Goal: Information Seeking & Learning: Learn about a topic

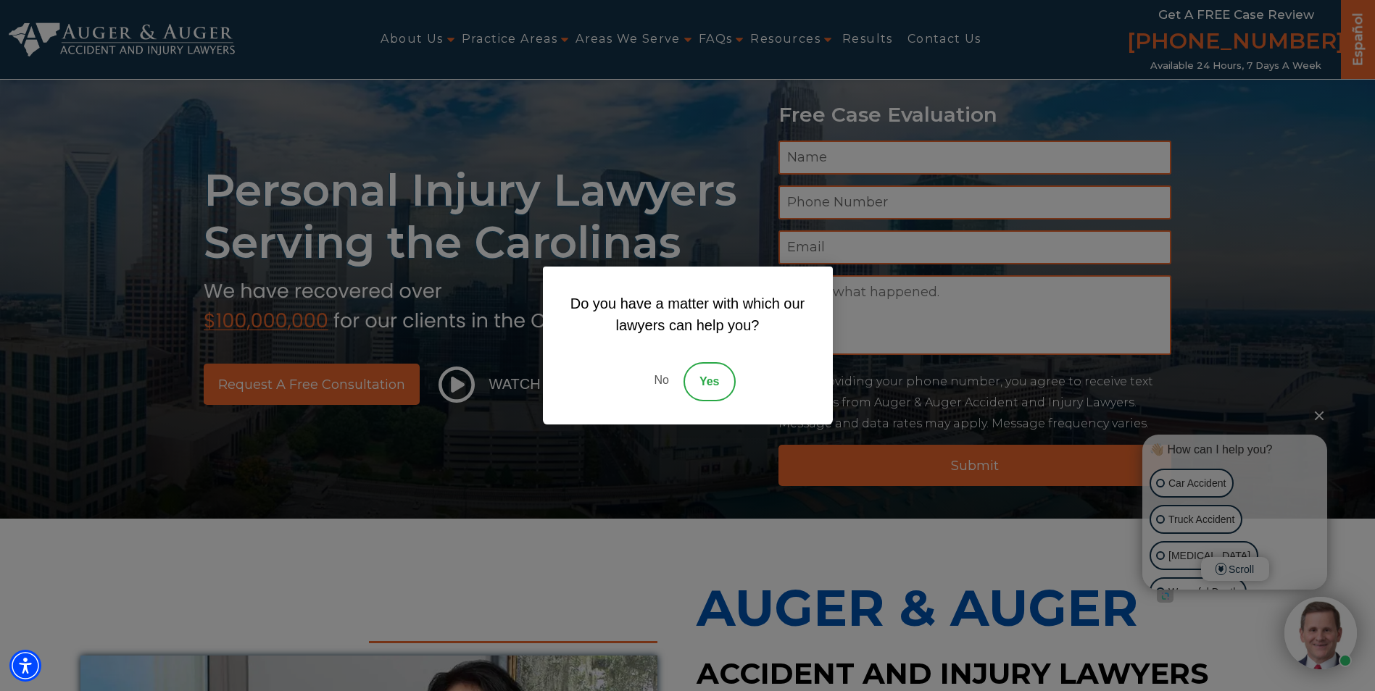
click at [658, 378] on link "No" at bounding box center [660, 381] width 43 height 39
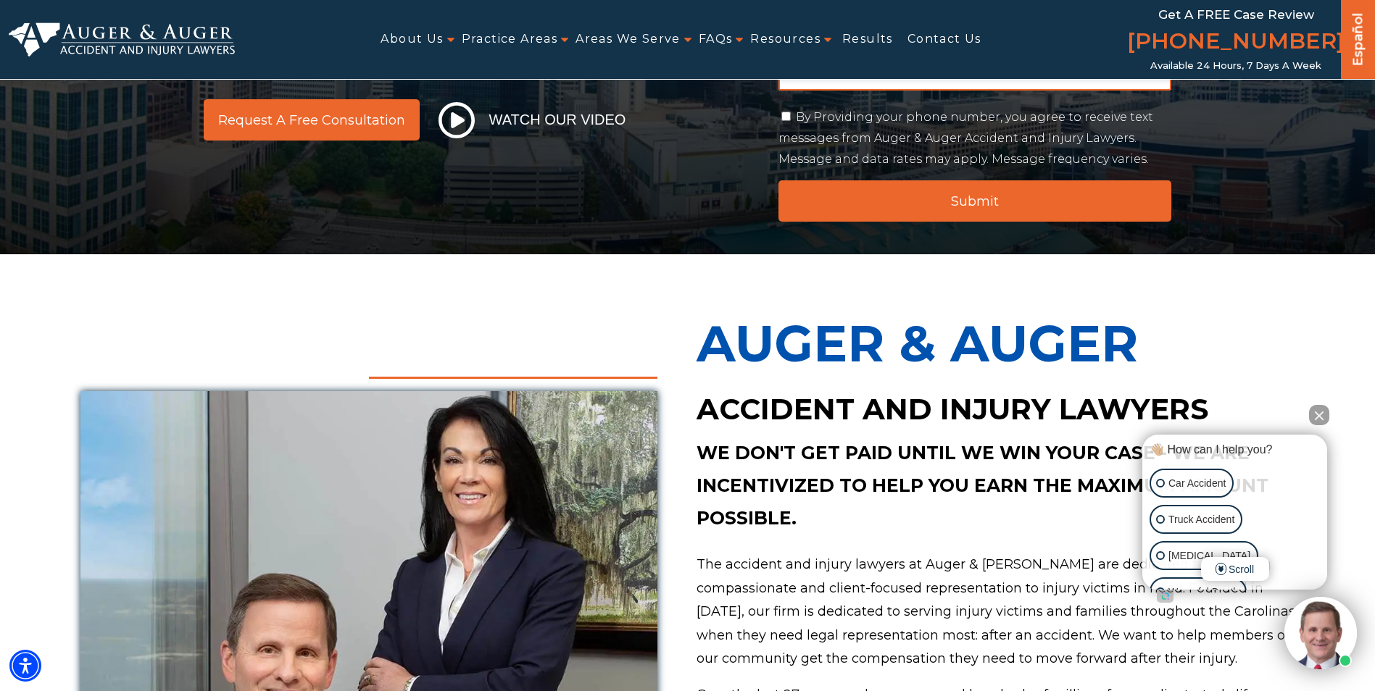
scroll to position [290, 0]
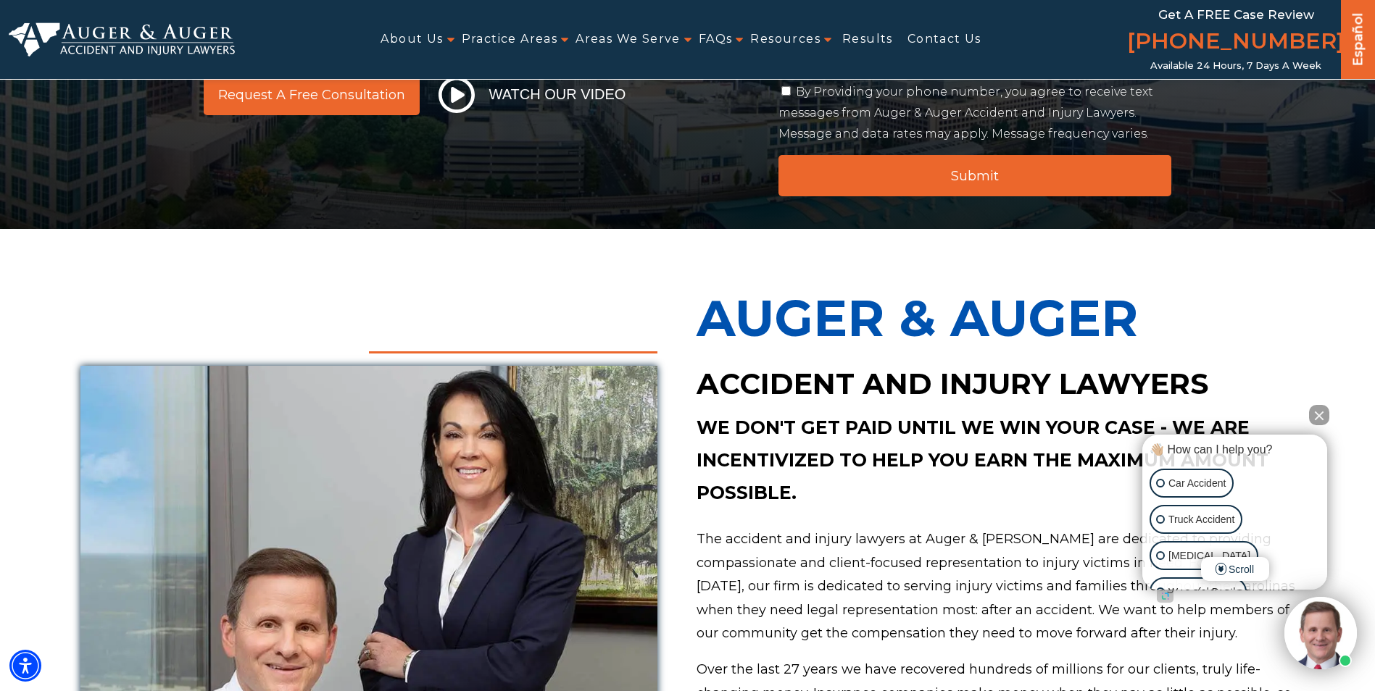
click at [1316, 420] on button "Close Intaker Chat Widget" at bounding box center [1319, 415] width 20 height 20
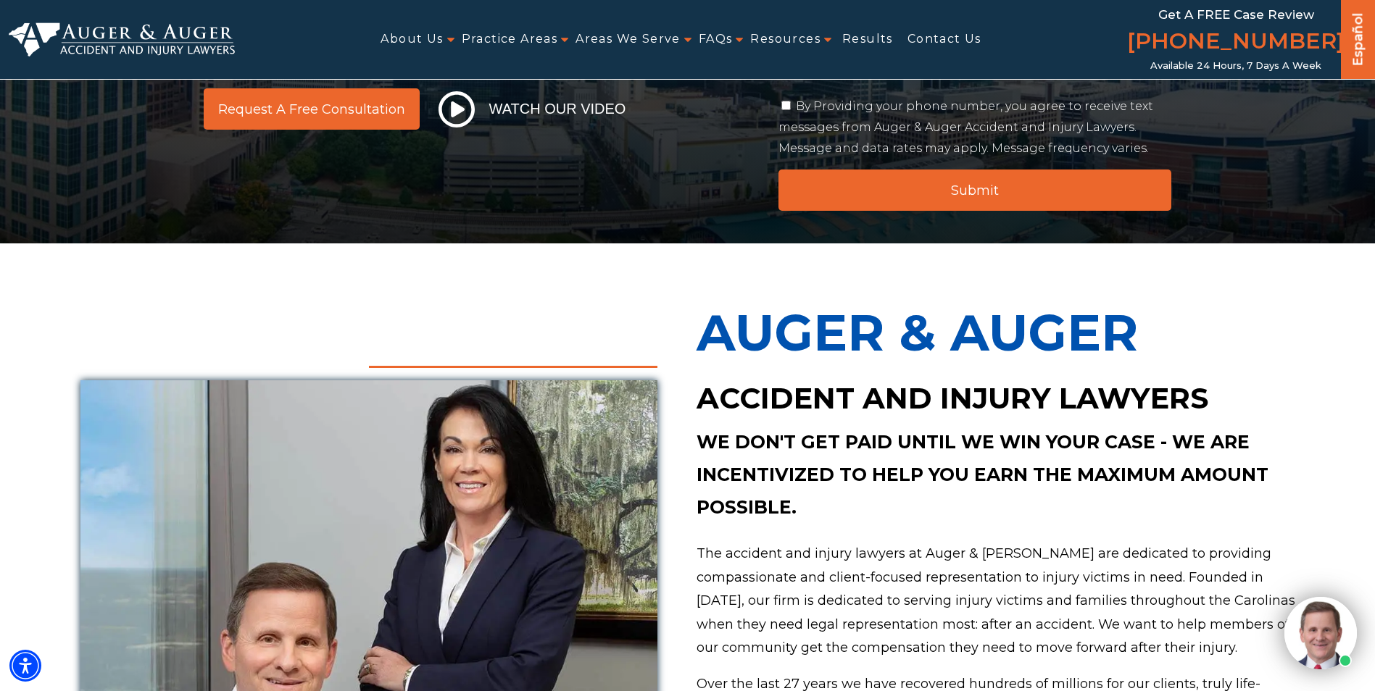
scroll to position [0, 0]
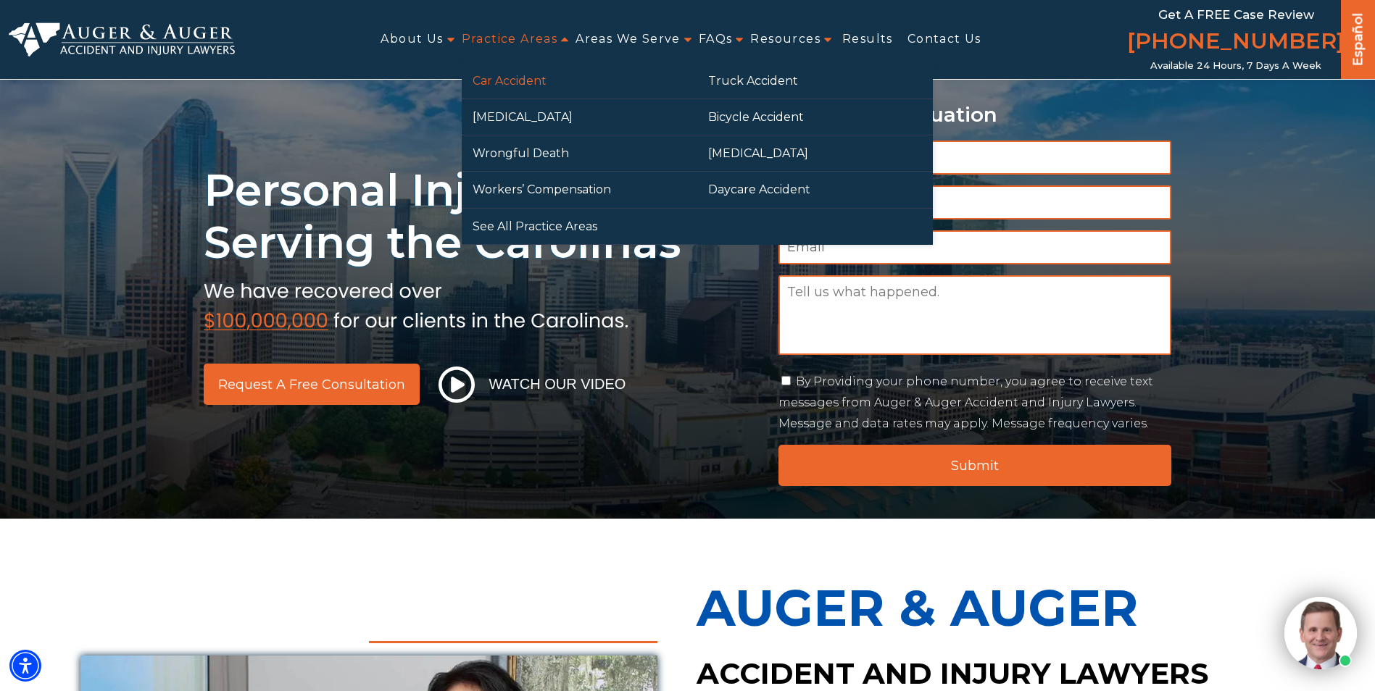
click at [508, 90] on link "Car Accident" at bounding box center [580, 81] width 236 height 36
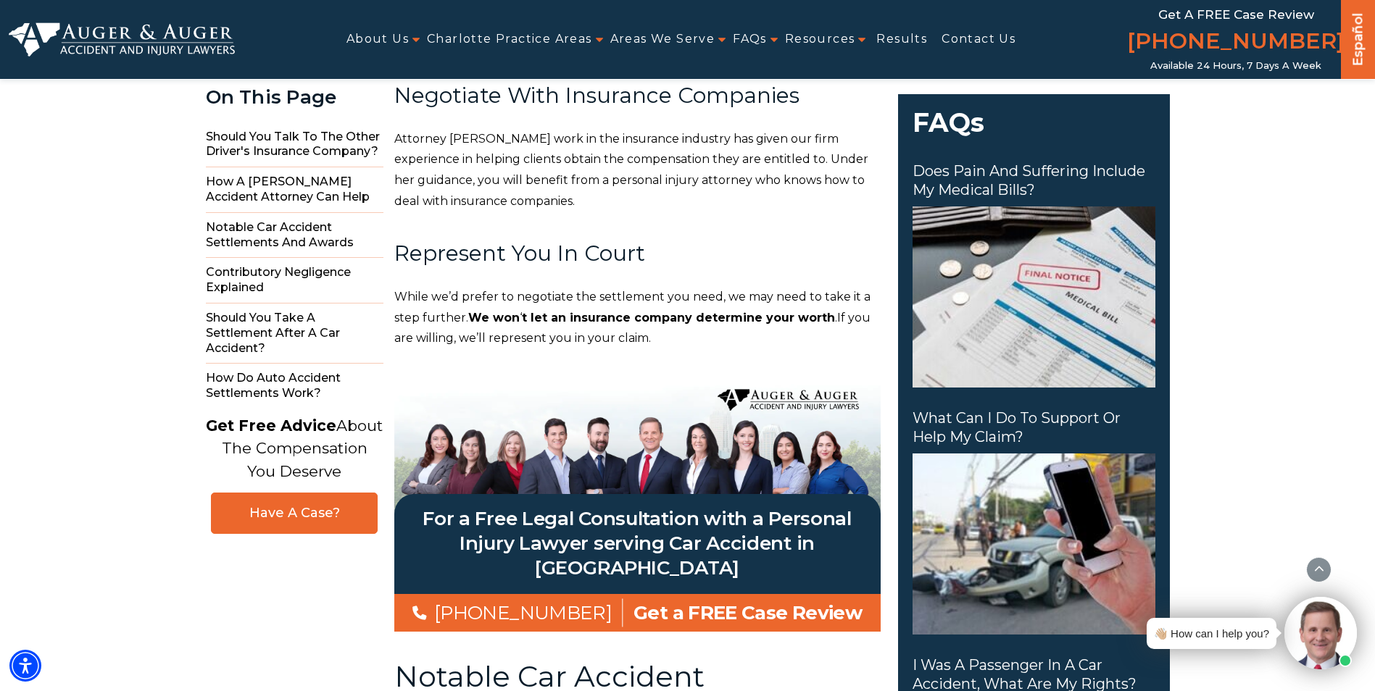
scroll to position [2319, 0]
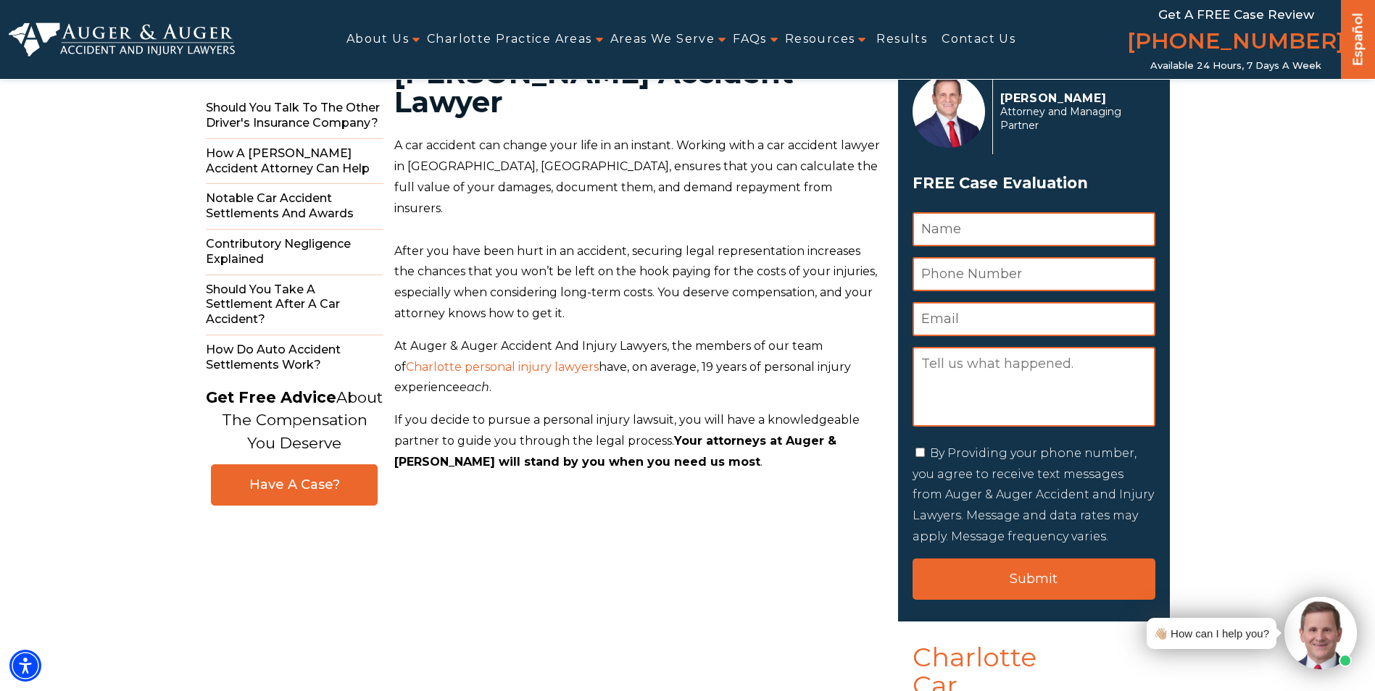
scroll to position [0, 0]
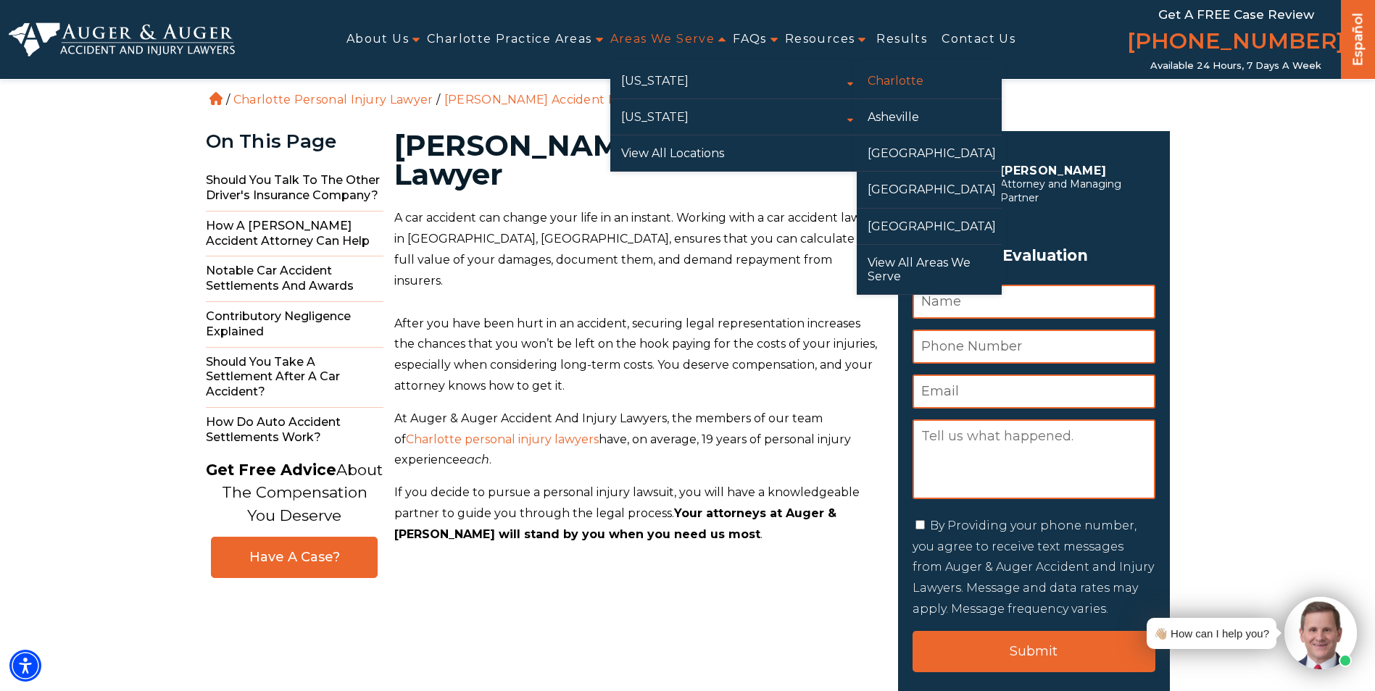
click at [896, 73] on link "Charlotte" at bounding box center [929, 81] width 145 height 36
